Goal: Information Seeking & Learning: Check status

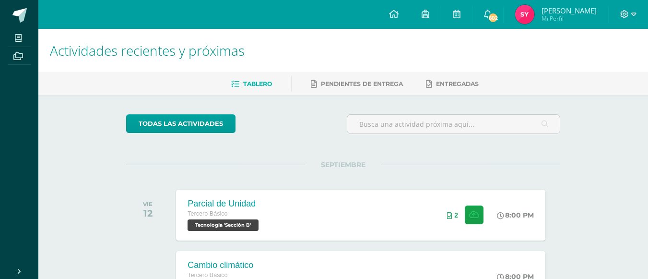
click at [534, 10] on img at bounding box center [524, 14] width 19 height 19
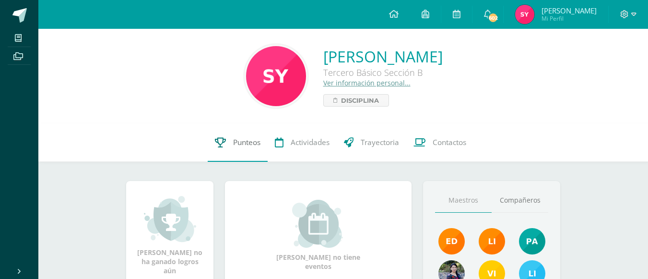
click at [245, 147] on span "Punteos" at bounding box center [246, 142] width 27 height 10
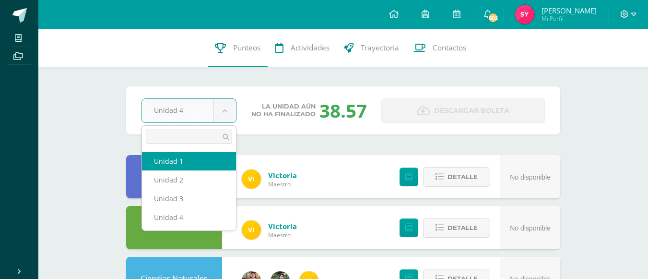
select select "Unidad 1"
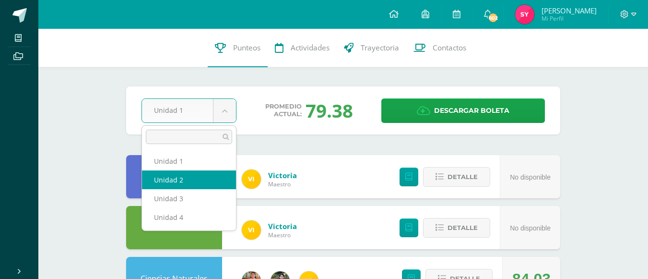
select select "Unidad 2"
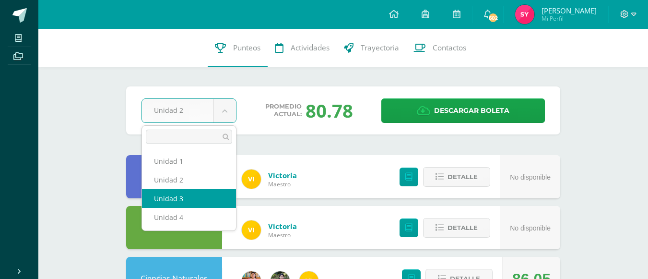
select select "Unidad 3"
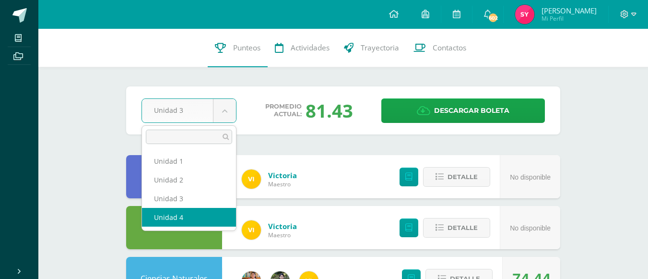
select select "Unidad 4"
